Goal: Task Accomplishment & Management: Manage account settings

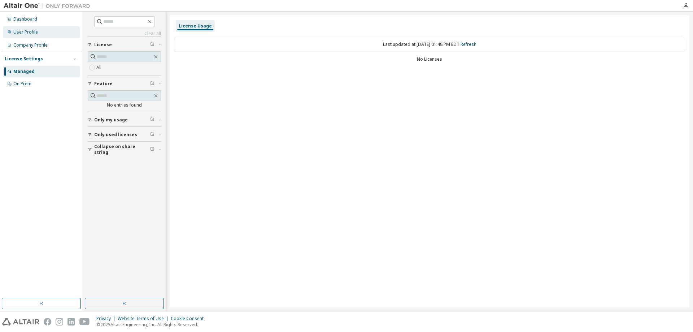
click at [38, 35] on div "User Profile" at bounding box center [41, 32] width 77 height 12
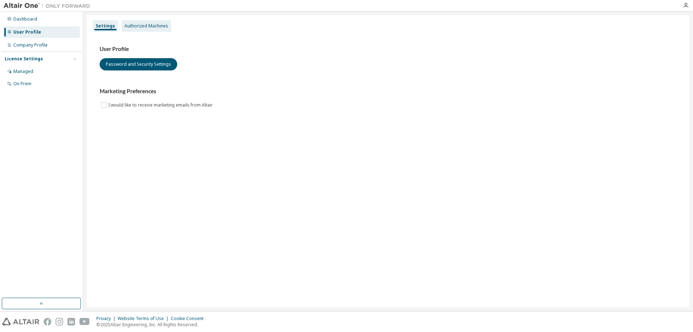
click at [147, 25] on div "Authorized Machines" at bounding box center [147, 26] width 44 height 6
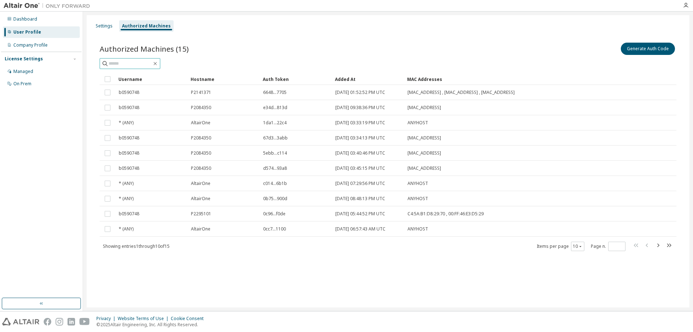
click at [130, 65] on input "text" at bounding box center [130, 63] width 43 height 7
click at [660, 243] on icon "button" at bounding box center [658, 245] width 9 height 9
type input "*"
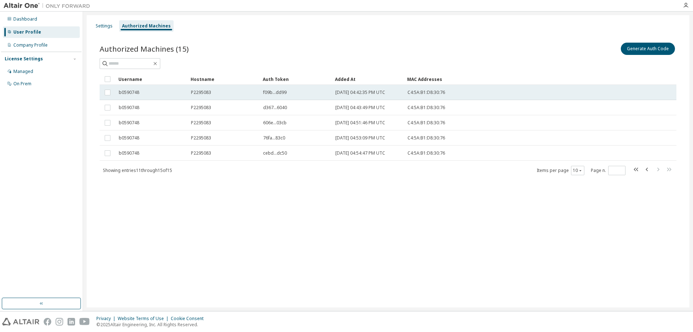
click at [219, 98] on td "P2295083" at bounding box center [224, 92] width 72 height 15
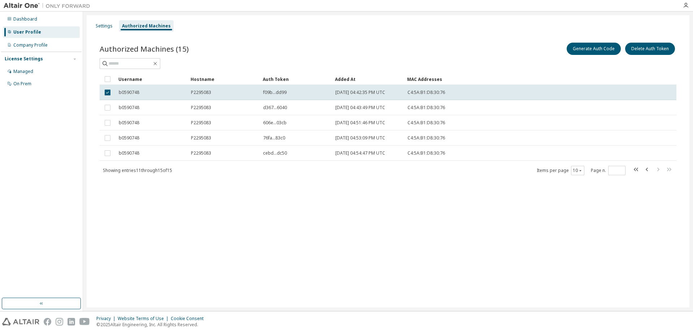
click at [280, 221] on div "Settings Authorized Machines Authorized Machines (15) Generate Auth Code Delete…" at bounding box center [388, 161] width 603 height 292
click at [209, 282] on div "Settings Authorized Machines Authorized Machines (15) Generate Auth Code Delete…" at bounding box center [388, 161] width 603 height 292
click at [243, 21] on div "Settings Authorized Machines" at bounding box center [388, 26] width 594 height 13
click at [23, 70] on div "Managed" at bounding box center [23, 72] width 20 height 6
